Goal: Find specific fact: Find specific fact

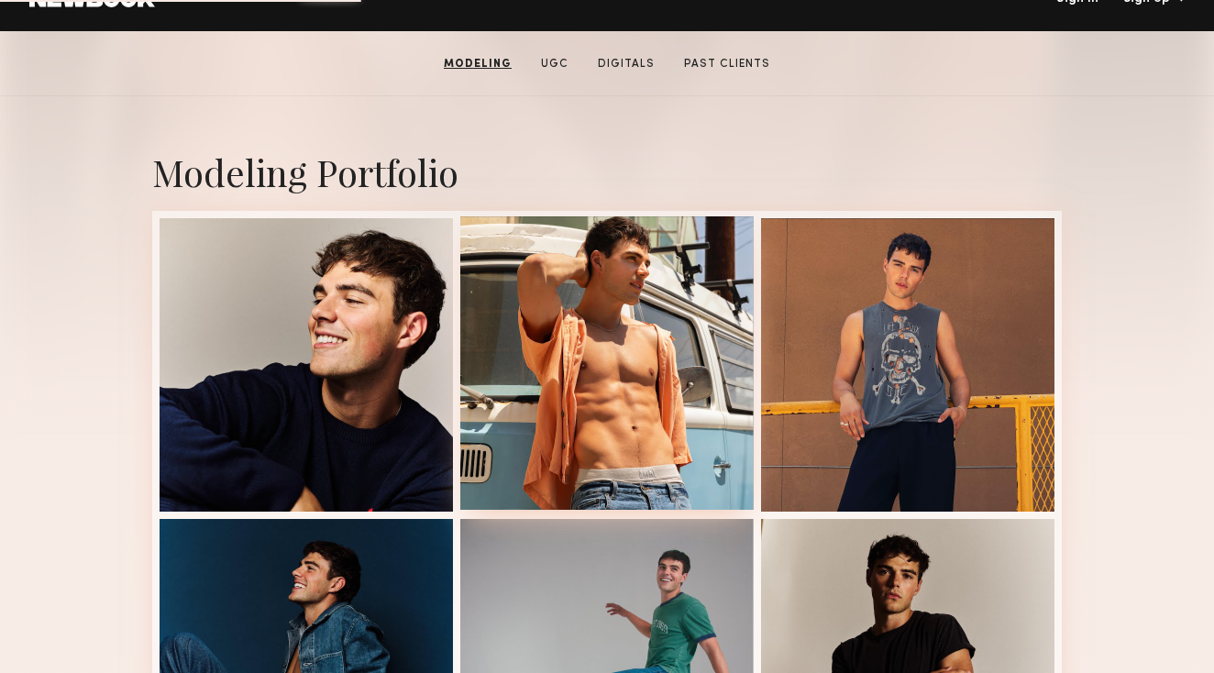
scroll to position [333, 0]
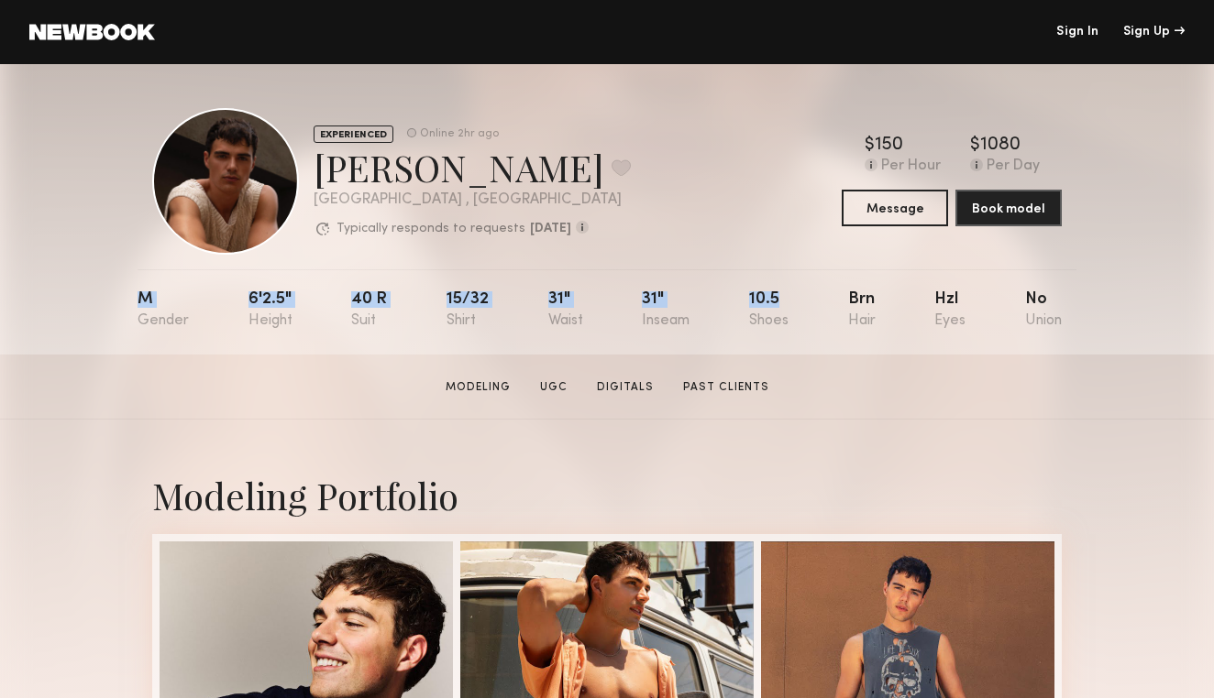
drag, startPoint x: 788, startPoint y: 318, endPoint x: 87, endPoint y: 293, distance: 701.7
click at [87, 293] on div "EXPERIENCED Online 2hr ago [PERSON_NAME] Favorite [GEOGRAPHIC_DATA] , [GEOGRAPH…" at bounding box center [607, 209] width 1214 height 291
click at [338, 341] on div "M 6'2.5" 40 r 15/32 31" 31" 10.5 Brn Hzl No" at bounding box center [599, 311] width 924 height 85
drag, startPoint x: 690, startPoint y: 323, endPoint x: 237, endPoint y: 292, distance: 453.8
click at [237, 292] on nb-model-profile-props "M 6'2.5" 40 r 15/32 31" 31" 10.5 Brn Hzl No" at bounding box center [606, 311] width 939 height 85
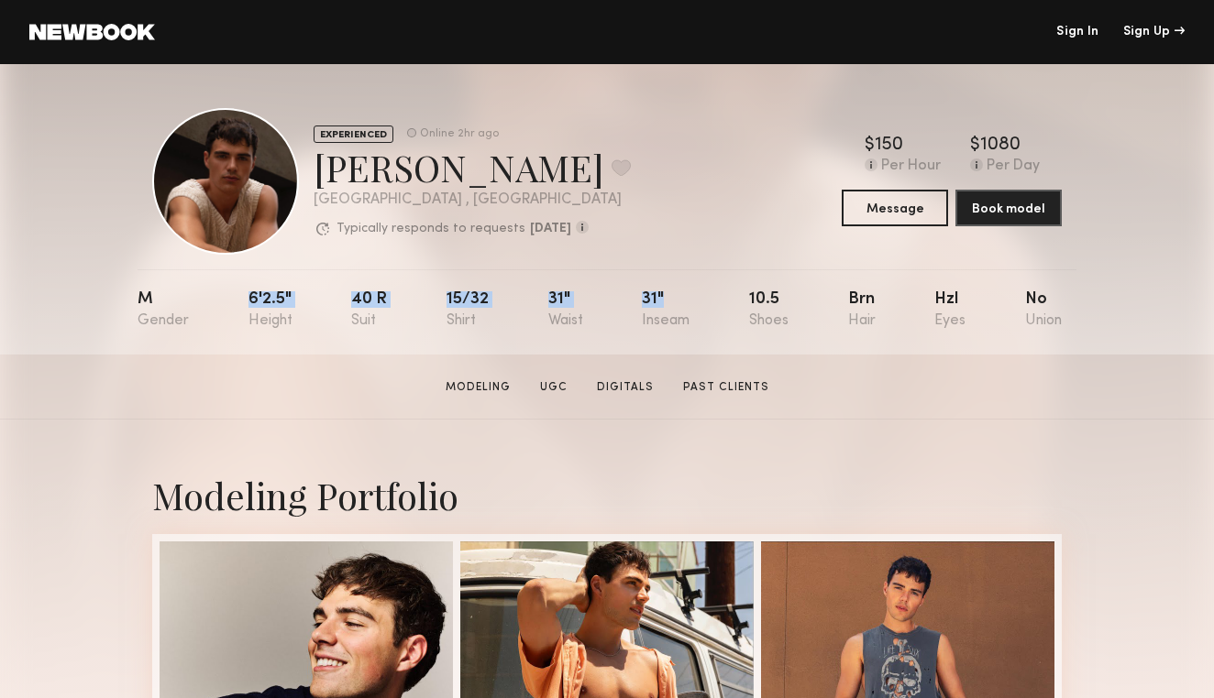
copy div "6'2.5" 40 r 15/32 31" 31""
